Goal: Book appointment/travel/reservation

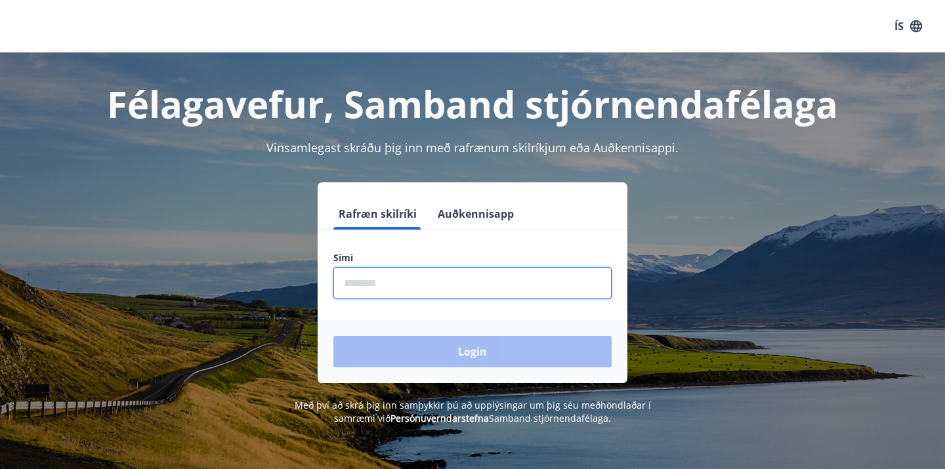
click at [427, 296] on input "phone" at bounding box center [472, 283] width 278 height 32
type input "********"
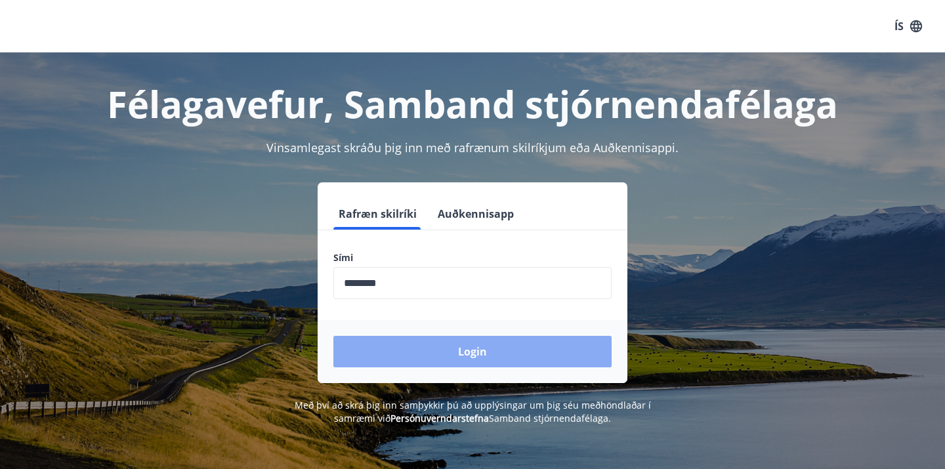
click at [444, 354] on button "Login" at bounding box center [472, 352] width 278 height 32
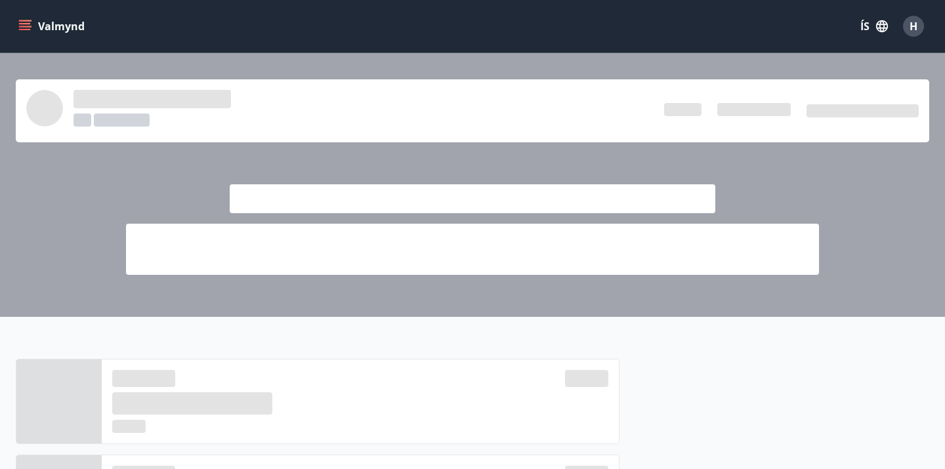
click at [22, 26] on icon "menu" at bounding box center [26, 26] width 14 height 1
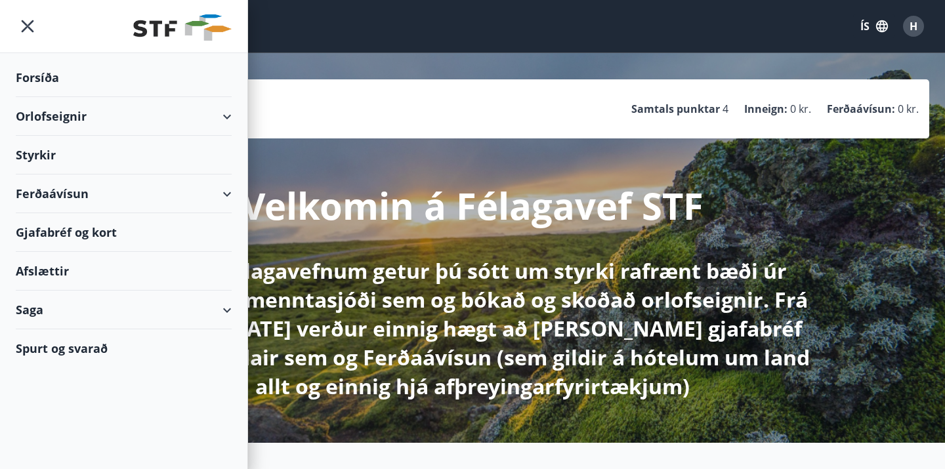
click at [228, 119] on div "Orlofseignir" at bounding box center [124, 116] width 216 height 39
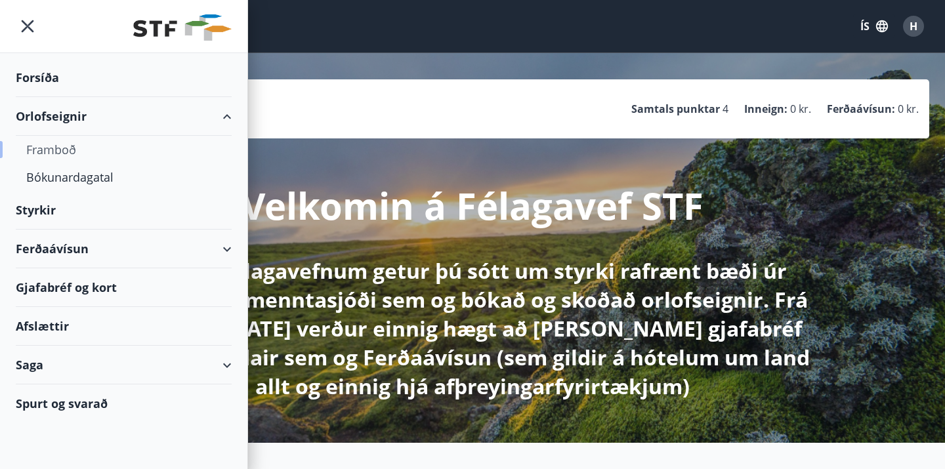
click at [70, 147] on div "Framboð" at bounding box center [123, 150] width 195 height 28
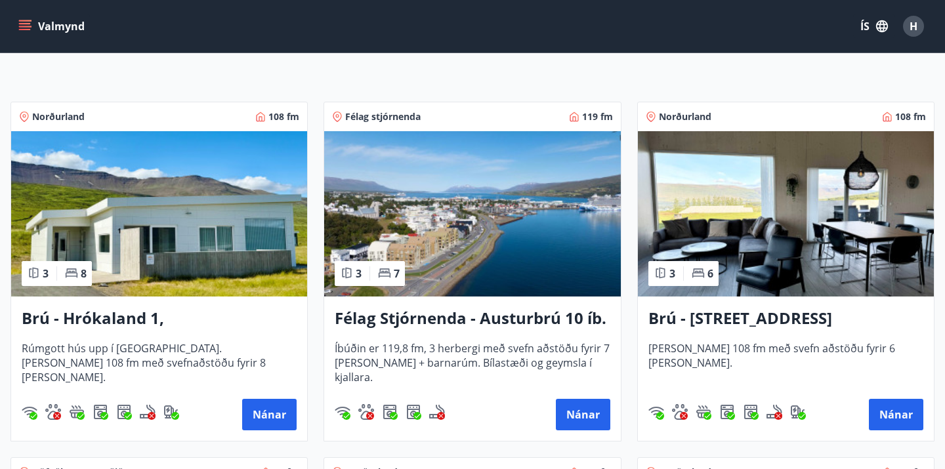
scroll to position [211, 0]
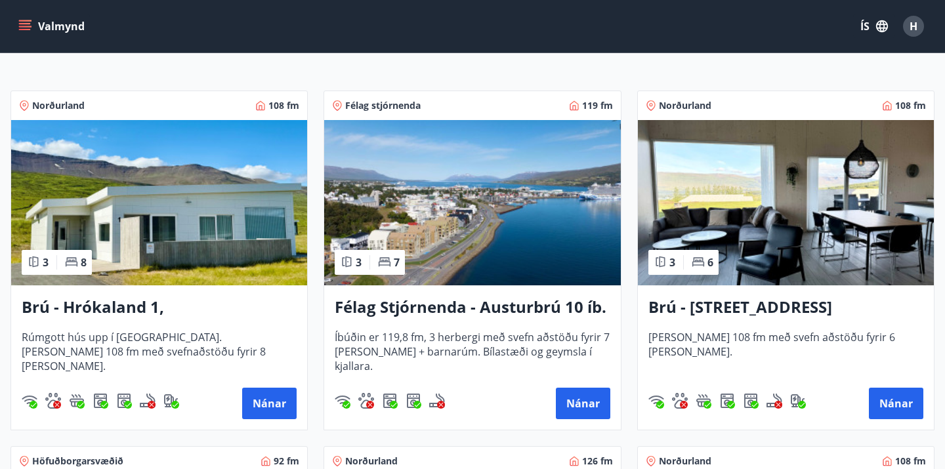
click at [782, 227] on img at bounding box center [786, 202] width 296 height 165
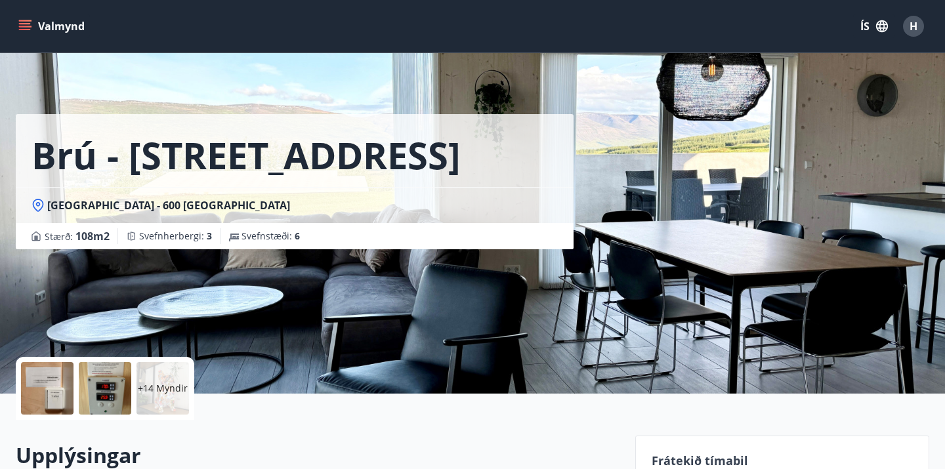
click at [168, 387] on p "+14 Myndir" at bounding box center [163, 388] width 50 height 13
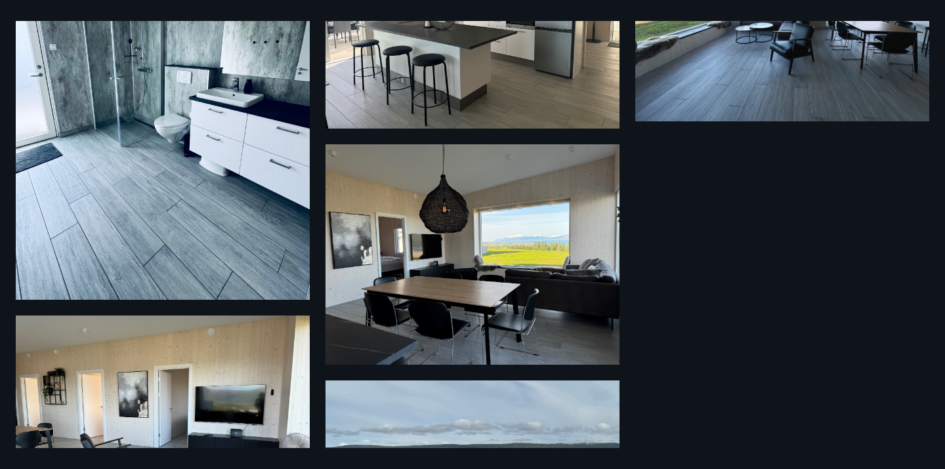
scroll to position [1953, 0]
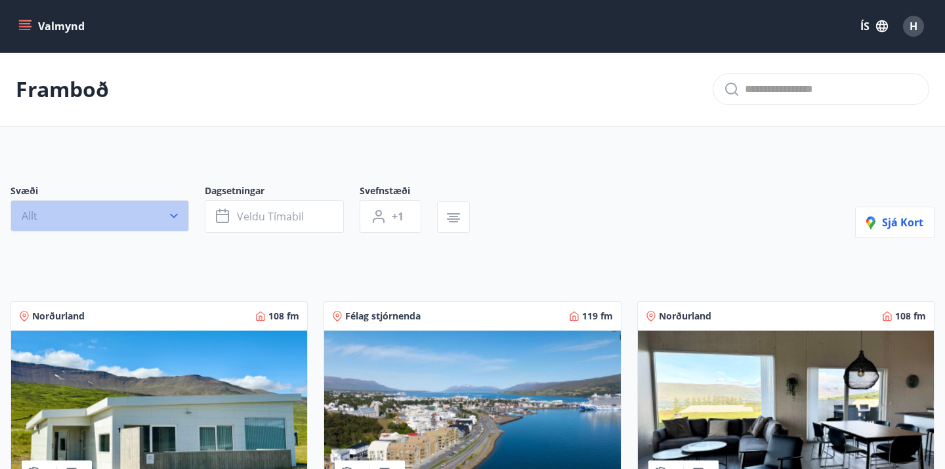
click at [156, 212] on button "Allt" at bounding box center [100, 216] width 179 height 32
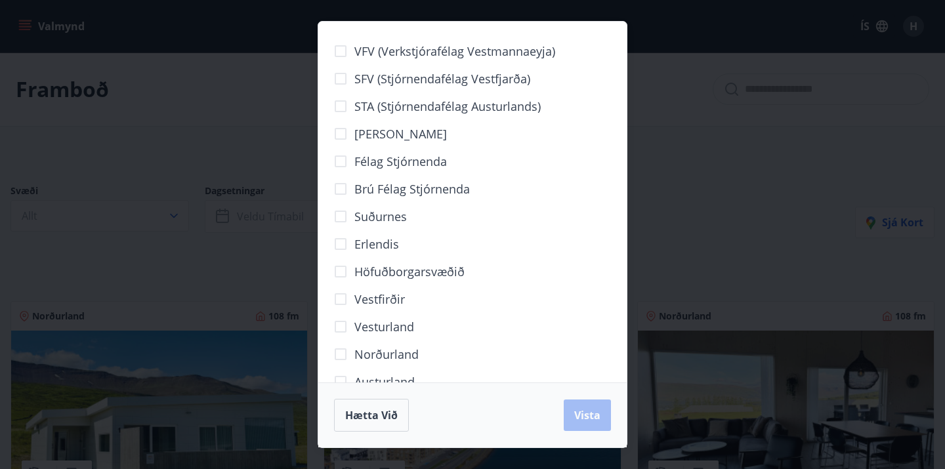
click at [214, 300] on div "VFV (Verkstjórafélag Vestmannaeyja) SFV (Stjórnendafélag Vestfjarða) STA (Stjór…" at bounding box center [472, 234] width 945 height 469
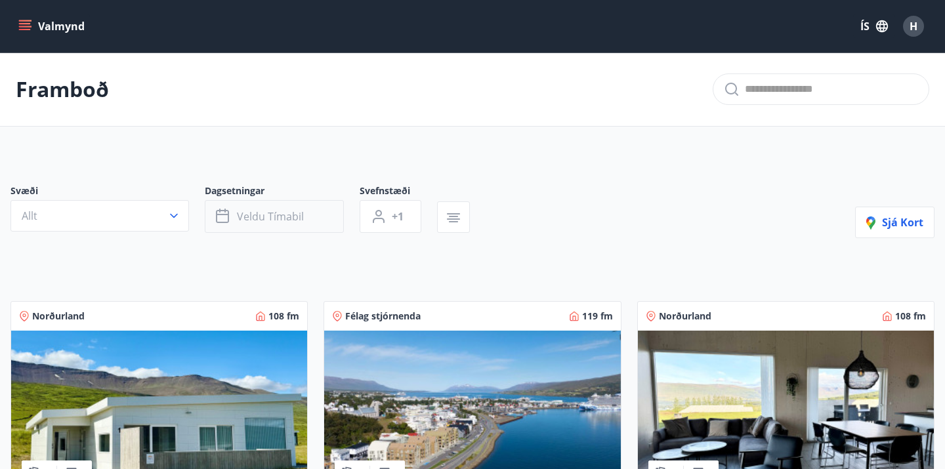
click at [298, 224] on button "Veldu tímabil" at bounding box center [274, 216] width 139 height 33
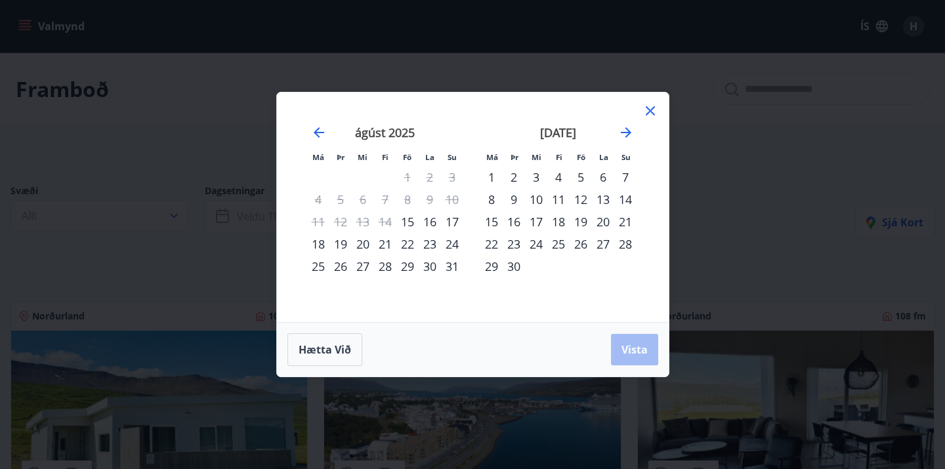
click at [408, 242] on div "22" at bounding box center [407, 244] width 22 height 22
click at [454, 236] on div "24" at bounding box center [452, 244] width 22 height 22
click at [635, 338] on button "Vista" at bounding box center [634, 350] width 47 height 32
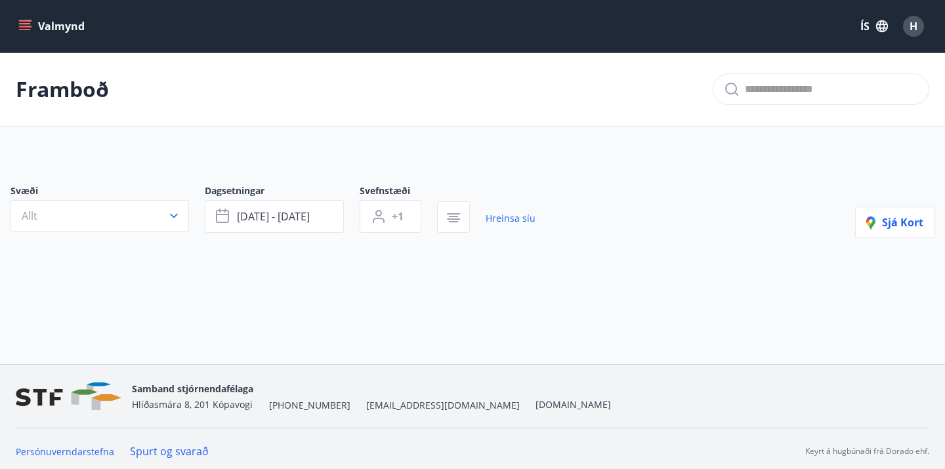
click at [24, 18] on button "Valmynd" at bounding box center [53, 26] width 74 height 24
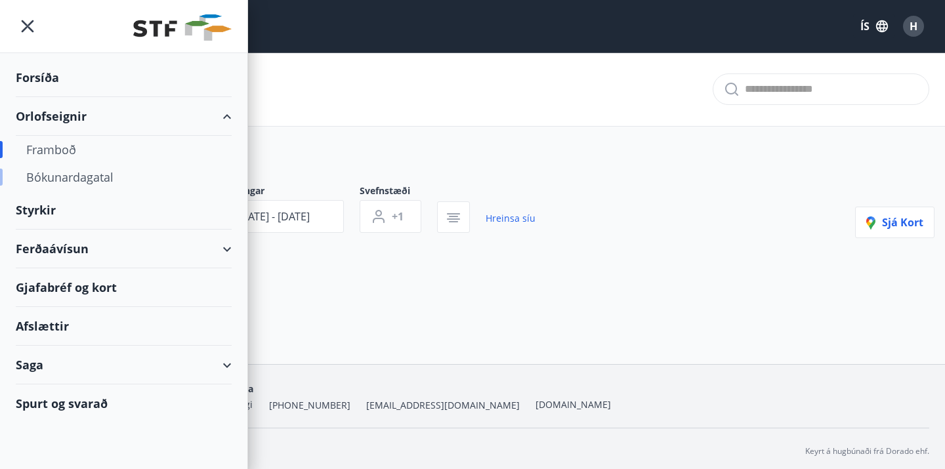
click at [110, 179] on div "Bókunardagatal" at bounding box center [123, 177] width 195 height 28
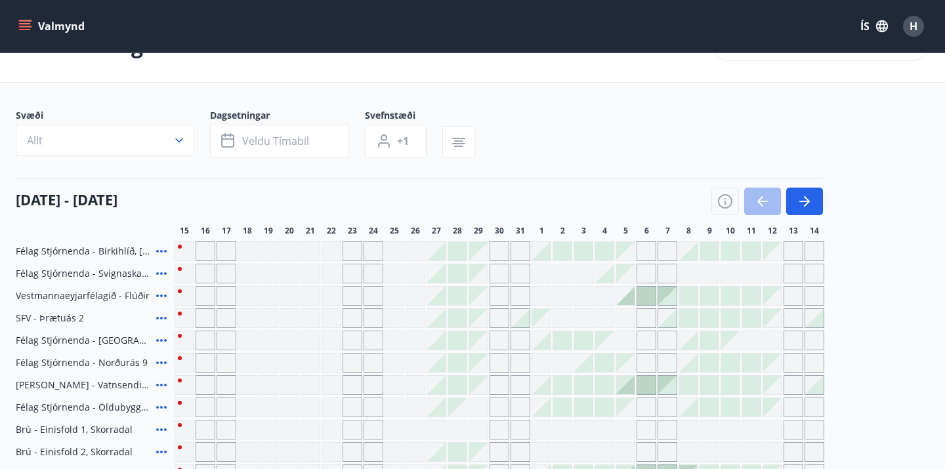
scroll to position [43, 0]
click at [817, 201] on button "button" at bounding box center [804, 202] width 37 height 28
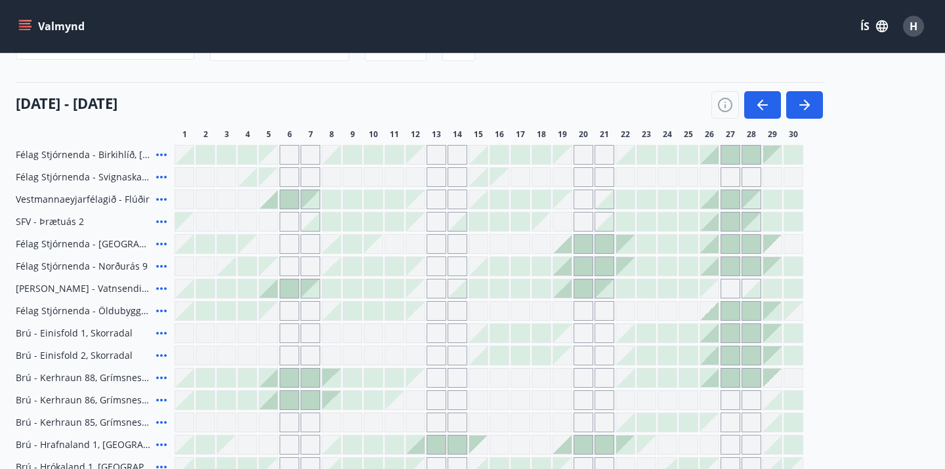
scroll to position [135, 0]
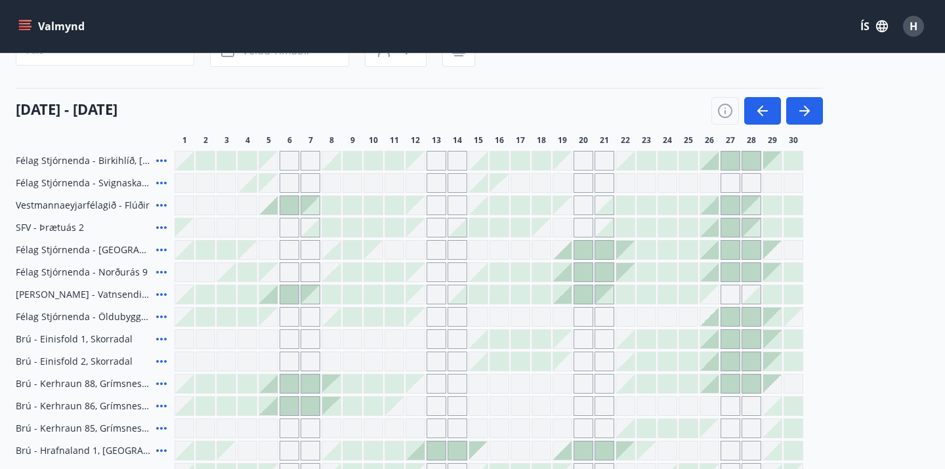
click at [274, 295] on div at bounding box center [268, 295] width 18 height 18
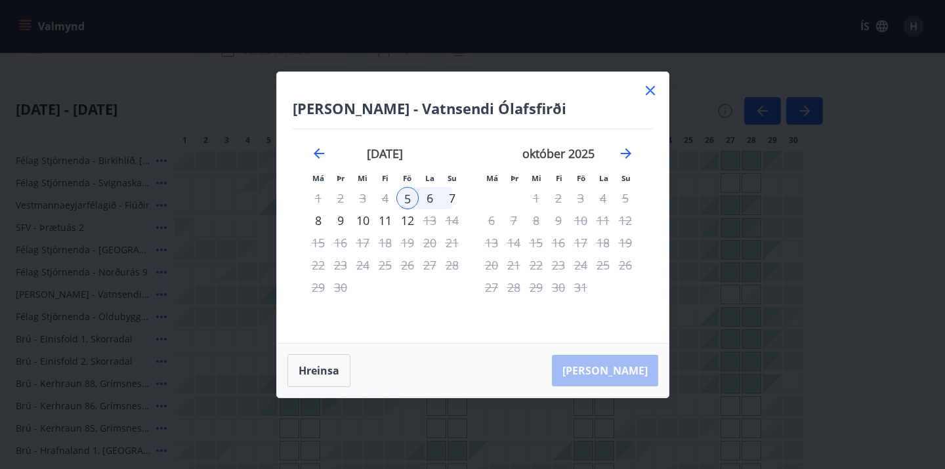
click at [314, 226] on div "8" at bounding box center [318, 220] width 22 height 22
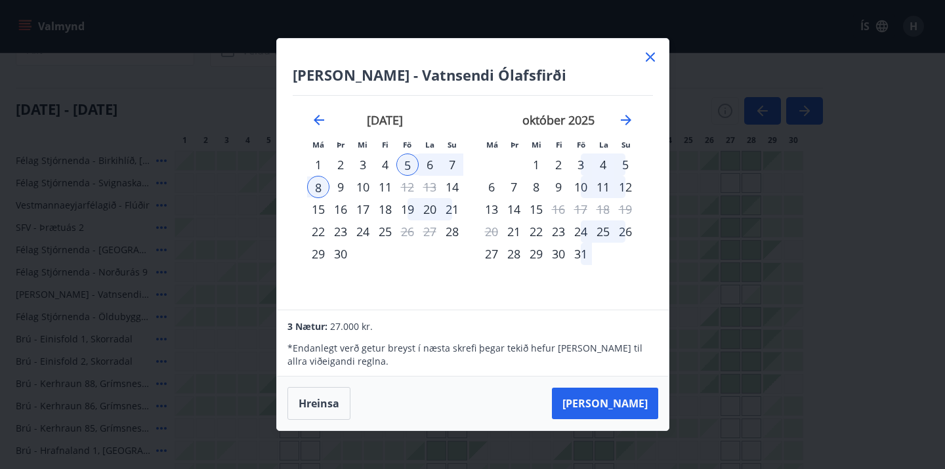
click at [649, 49] on icon at bounding box center [651, 57] width 16 height 16
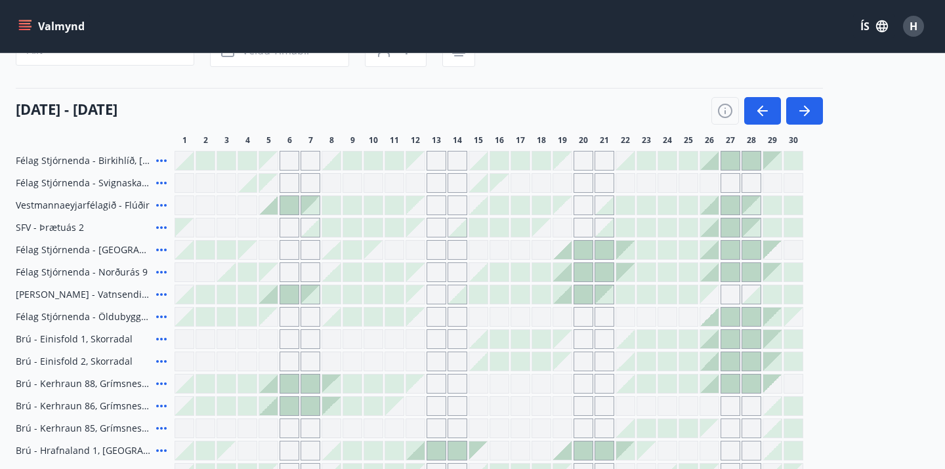
click at [649, 54] on div "Svæði Allt Dagsetningar Veldu tímabil Svefnstæði +1" at bounding box center [473, 45] width 914 height 54
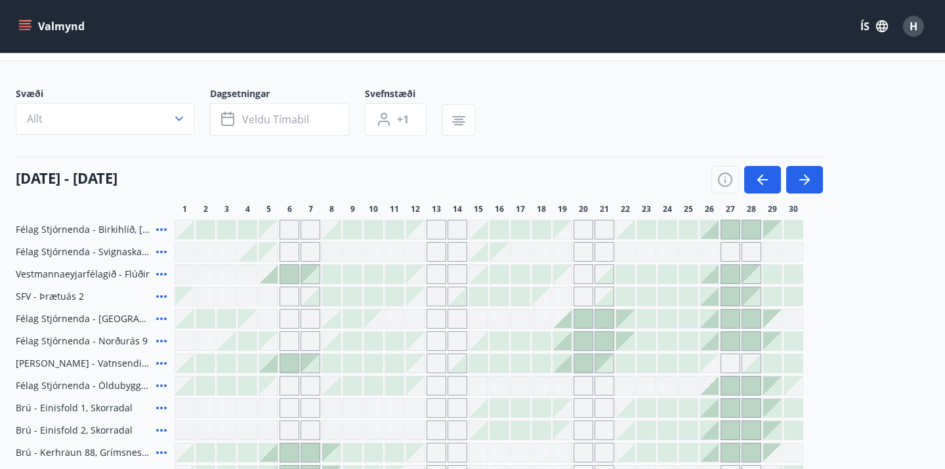
scroll to position [57, 0]
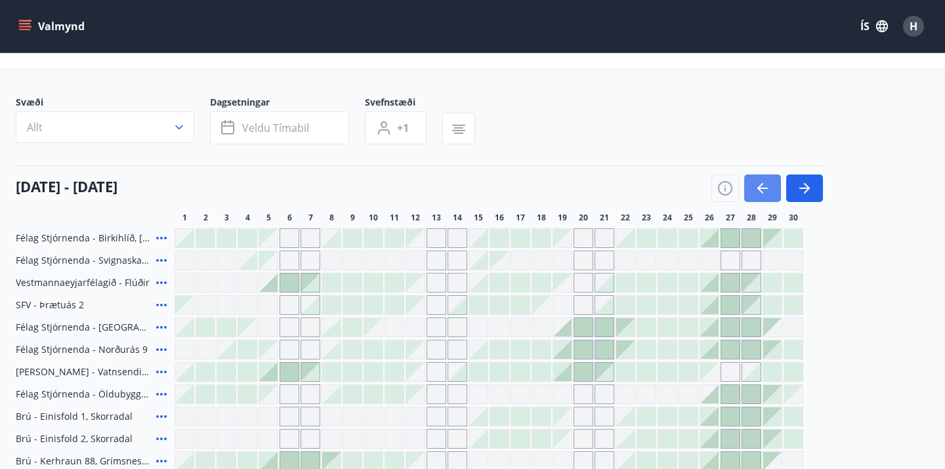
click at [759, 179] on button "button" at bounding box center [762, 189] width 37 height 28
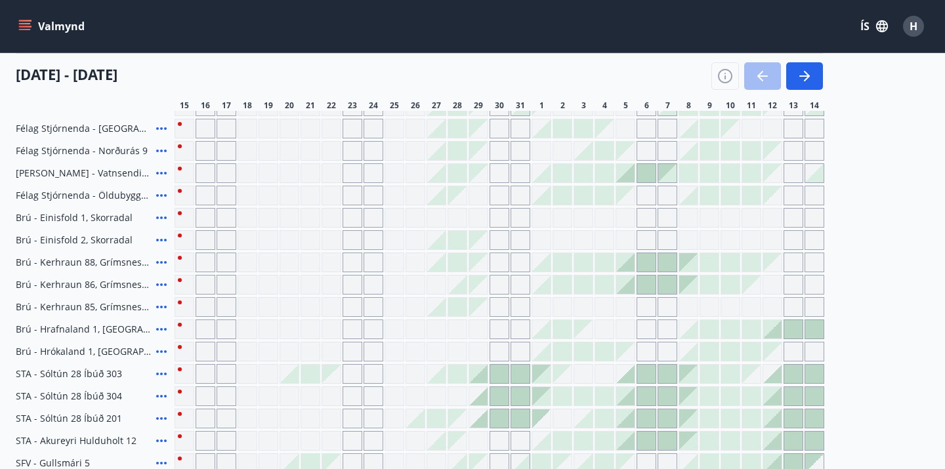
scroll to position [240, 0]
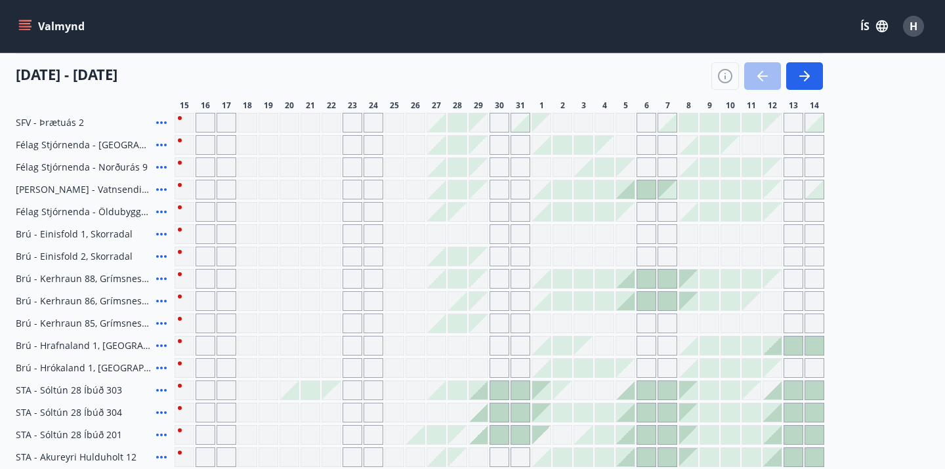
click at [624, 194] on div at bounding box center [625, 190] width 18 height 18
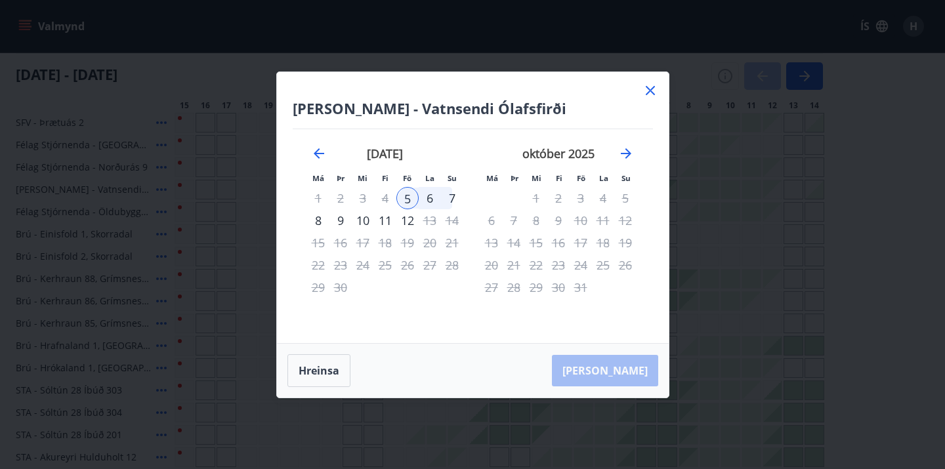
click at [453, 194] on div "7" at bounding box center [452, 198] width 22 height 22
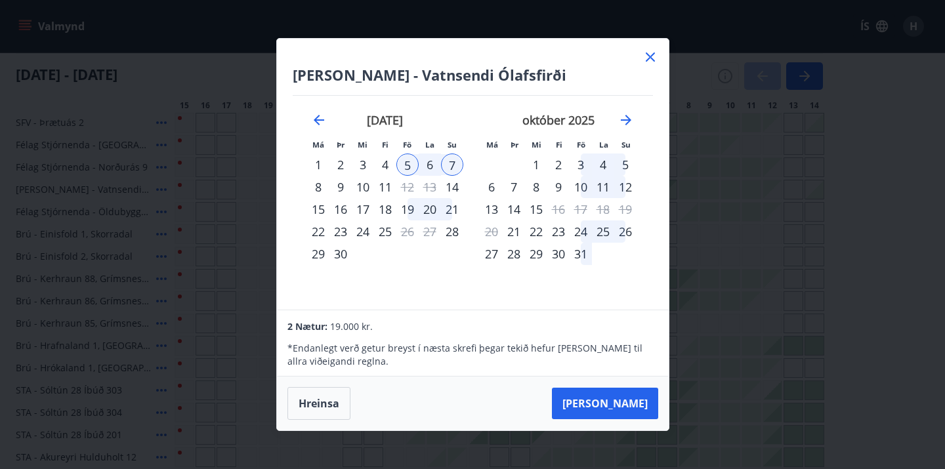
click at [652, 56] on icon at bounding box center [651, 57] width 16 height 16
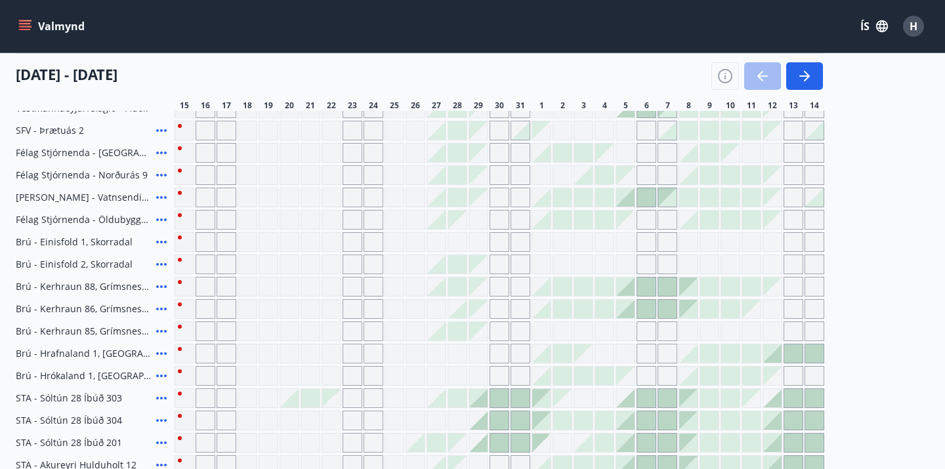
scroll to position [232, 0]
click at [780, 357] on div at bounding box center [772, 353] width 18 height 18
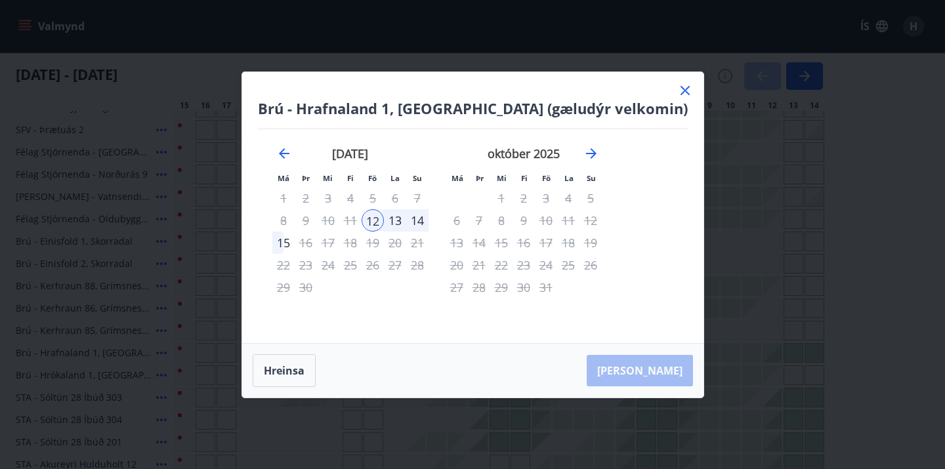
click at [677, 95] on icon at bounding box center [685, 91] width 16 height 16
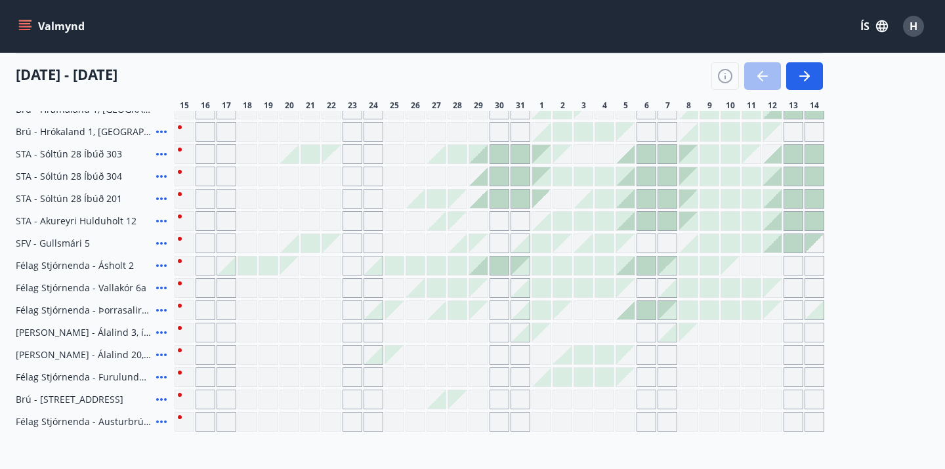
scroll to position [477, 0]
click at [443, 399] on div at bounding box center [436, 398] width 18 height 18
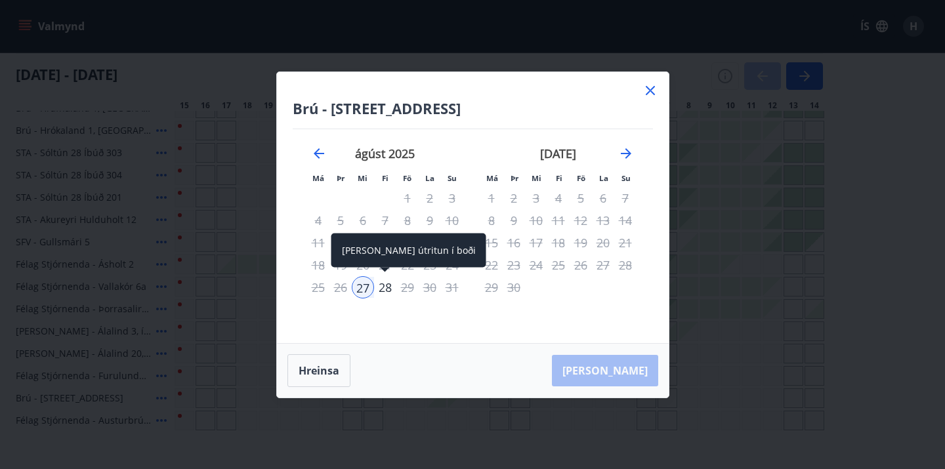
click at [389, 284] on div "28" at bounding box center [385, 287] width 22 height 22
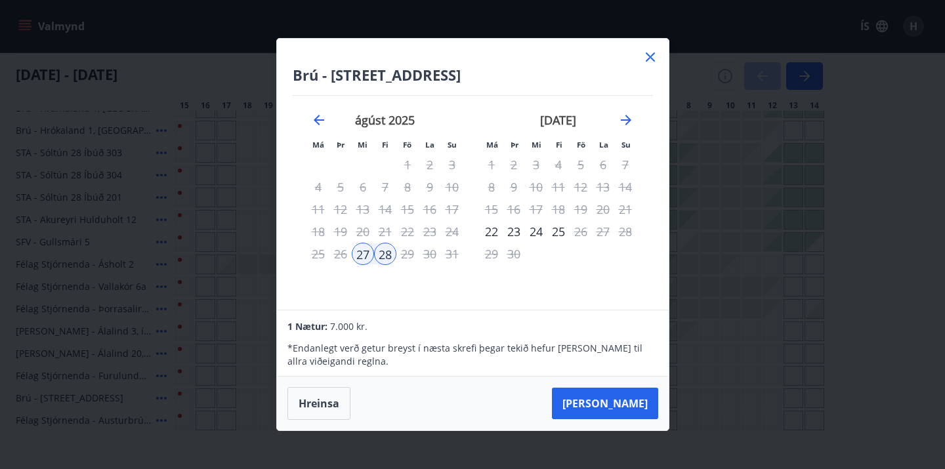
click at [649, 55] on icon at bounding box center [651, 57] width 16 height 16
